Goal: Check status: Check status

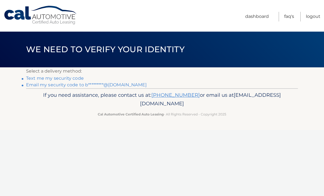
click at [96, 87] on link "Email my security code to b*********@gmail.com" at bounding box center [86, 84] width 121 height 5
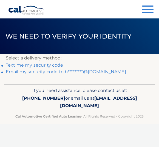
click at [51, 63] on link "Text me my security code" at bounding box center [35, 64] width 58 height 5
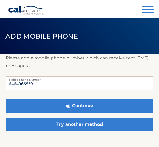
click at [94, 125] on link "Try another method" at bounding box center [80, 124] width 148 height 14
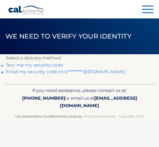
click at [93, 74] on link "Email my security code to b*********@gmail.com" at bounding box center [66, 71] width 121 height 5
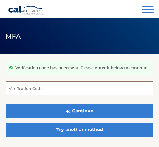
click at [92, 88] on input "Verification Code" at bounding box center [80, 88] width 148 height 14
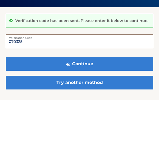
type input "070325"
click at [82, 104] on button "Continue" at bounding box center [80, 111] width 148 height 14
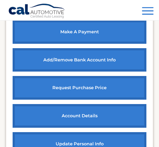
scroll to position [213, 0]
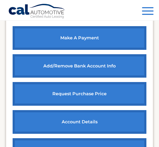
click at [152, 13] on button "Menu" at bounding box center [148, 11] width 12 height 9
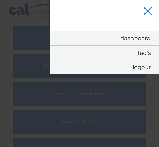
click at [146, 62] on link "Logout" at bounding box center [105, 67] width 110 height 14
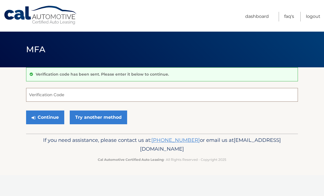
click at [121, 91] on input "Verification Code" at bounding box center [162, 95] width 272 height 14
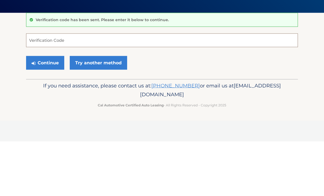
click at [76, 88] on input "Verification Code" at bounding box center [162, 95] width 272 height 14
paste input "239787"
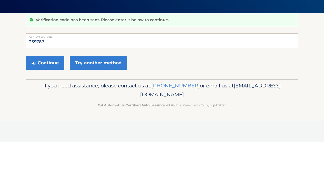
type input "239787"
click at [53, 110] on button "Continue" at bounding box center [45, 117] width 38 height 14
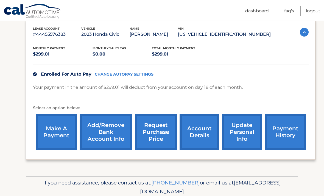
scroll to position [98, 0]
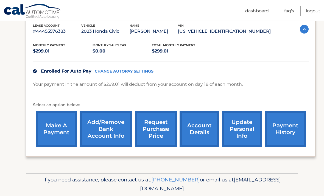
click at [199, 136] on link "account details" at bounding box center [200, 129] width 40 height 36
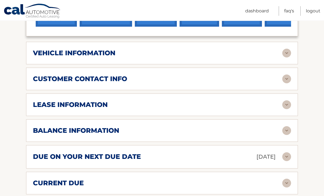
click at [286, 104] on img at bounding box center [286, 105] width 9 height 9
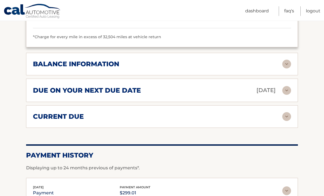
scroll to position [394, 0]
click at [288, 57] on div "balance information Payments Received 28 Payments Remaining 11 Next Payment wil…" at bounding box center [162, 64] width 272 height 23
click at [288, 60] on img at bounding box center [286, 64] width 9 height 9
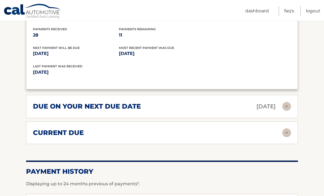
click at [285, 130] on img at bounding box center [286, 132] width 9 height 9
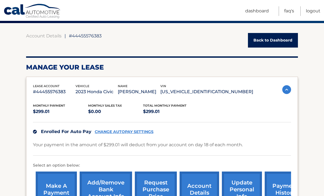
scroll to position [0, 0]
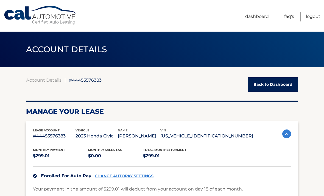
click at [273, 85] on link "Back to Dashboard" at bounding box center [273, 84] width 50 height 15
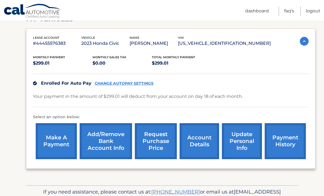
scroll to position [98, 0]
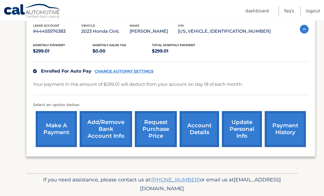
click at [288, 129] on link "payment history" at bounding box center [285, 129] width 41 height 36
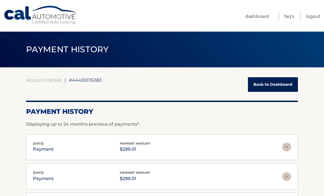
click at [294, 16] on link "FAQ's" at bounding box center [289, 17] width 10 height 10
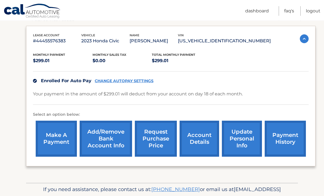
scroll to position [88, 0]
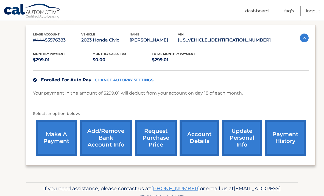
click at [161, 140] on link "request purchase price" at bounding box center [156, 138] width 42 height 36
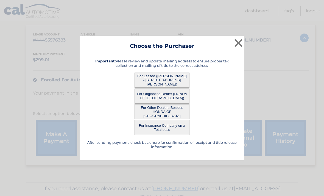
click at [237, 48] on button "×" at bounding box center [238, 42] width 11 height 11
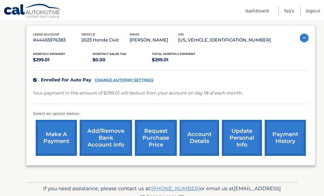
click at [148, 132] on link "request purchase price" at bounding box center [156, 138] width 42 height 36
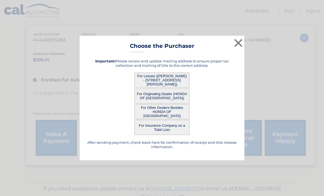
click at [241, 48] on button "×" at bounding box center [238, 42] width 11 height 11
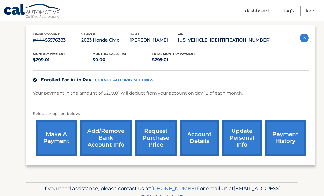
click at [155, 142] on link "request purchase price" at bounding box center [156, 138] width 42 height 36
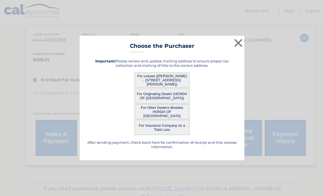
click at [169, 86] on button "For Lessee ([PERSON_NAME] - [STREET_ADDRESS][PERSON_NAME])" at bounding box center [162, 80] width 55 height 15
click at [166, 88] on button "For Lessee ([PERSON_NAME] - [STREET_ADDRESS][PERSON_NAME])" at bounding box center [162, 80] width 55 height 15
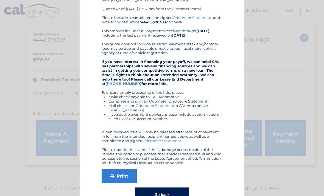
scroll to position [53, 0]
click at [121, 173] on link "Print" at bounding box center [119, 177] width 35 height 14
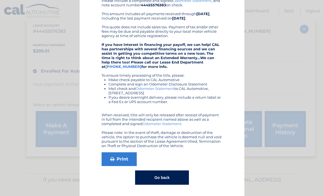
scroll to position [71, 0]
click at [156, 173] on button "Go back" at bounding box center [162, 177] width 54 height 14
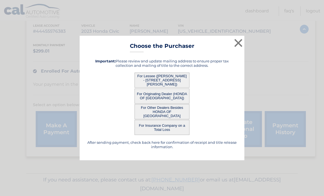
scroll to position [0, 0]
click at [237, 45] on button "×" at bounding box center [238, 42] width 11 height 11
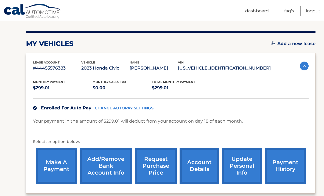
scroll to position [67, 0]
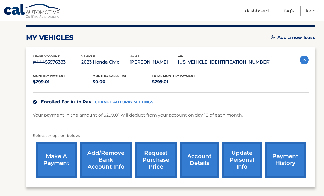
click at [291, 158] on link "payment history" at bounding box center [285, 160] width 41 height 36
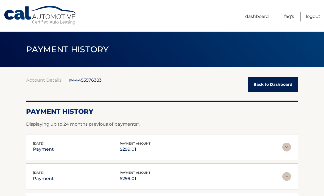
click at [285, 85] on link "Back to Dashboard" at bounding box center [273, 84] width 50 height 15
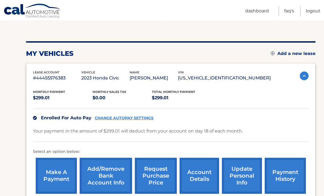
scroll to position [51, 0]
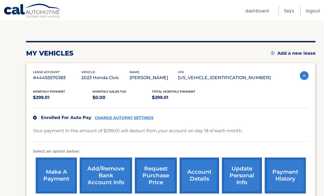
click at [199, 179] on link "account details" at bounding box center [200, 176] width 40 height 36
